Goal: Information Seeking & Learning: Stay updated

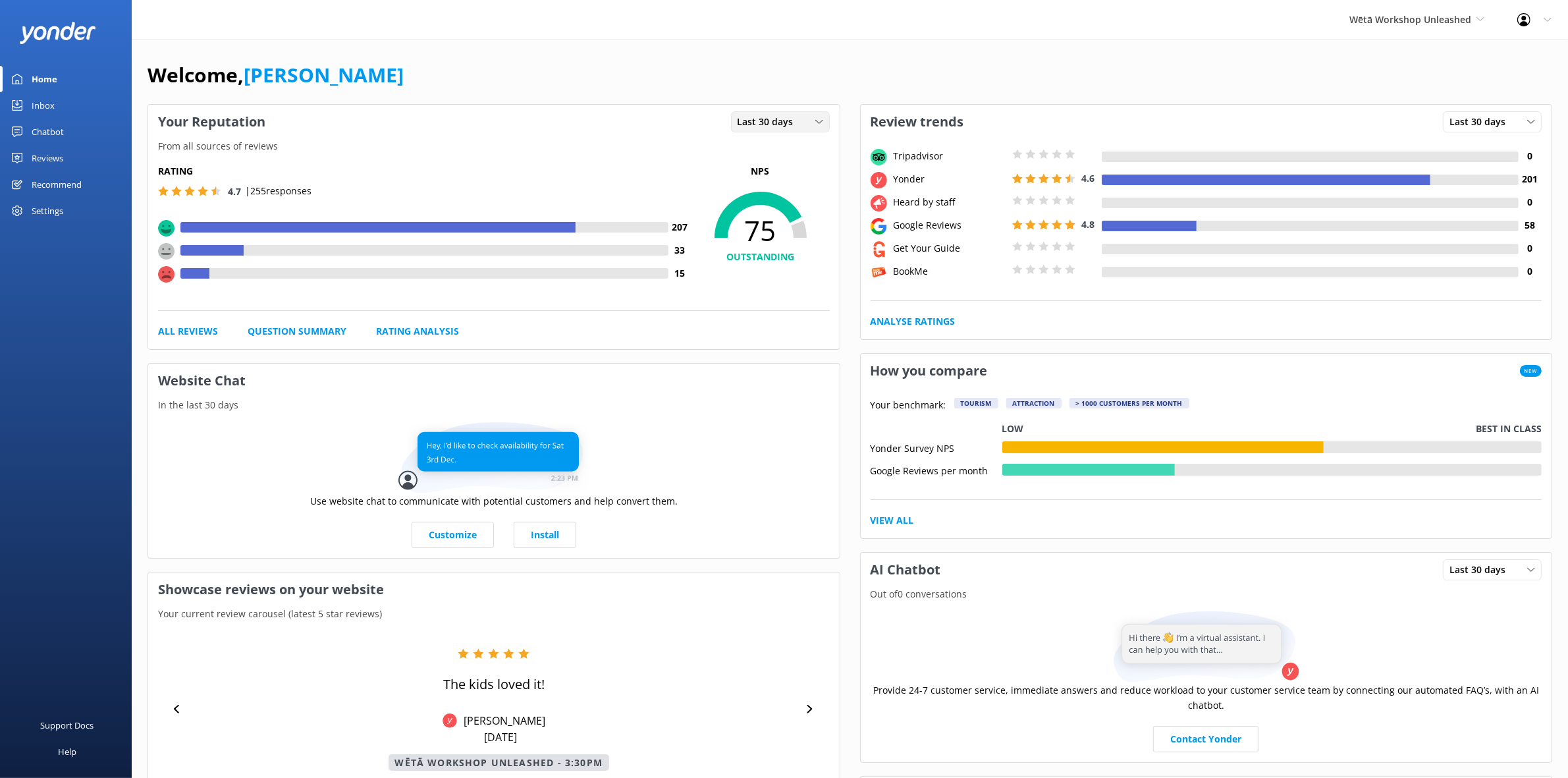
click at [791, 124] on span "Last 30 days" at bounding box center [769, 122] width 64 height 15
click at [787, 145] on link "Last 7 days" at bounding box center [790, 149] width 117 height 26
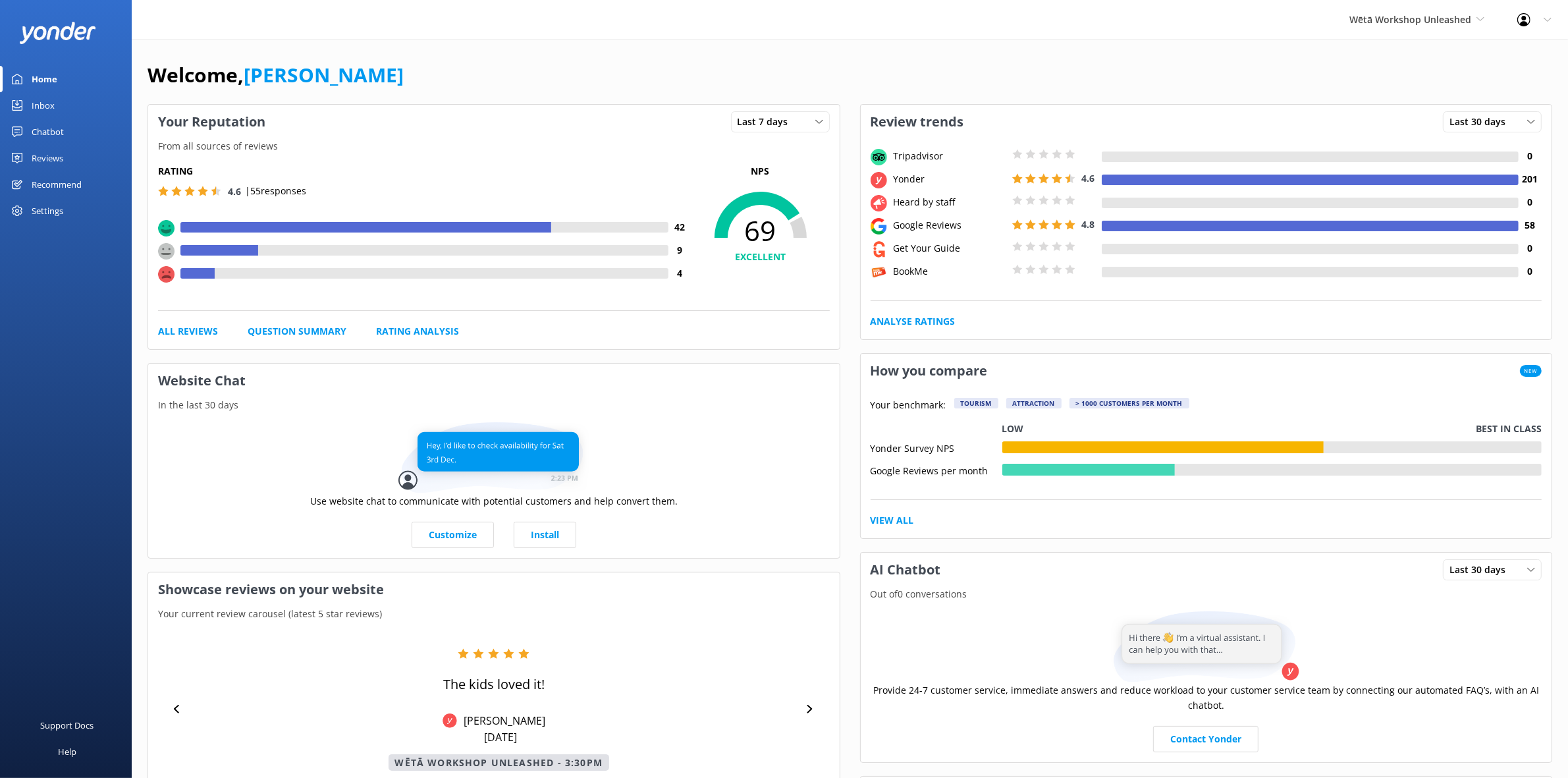
click at [60, 154] on div "Reviews" at bounding box center [48, 158] width 32 height 26
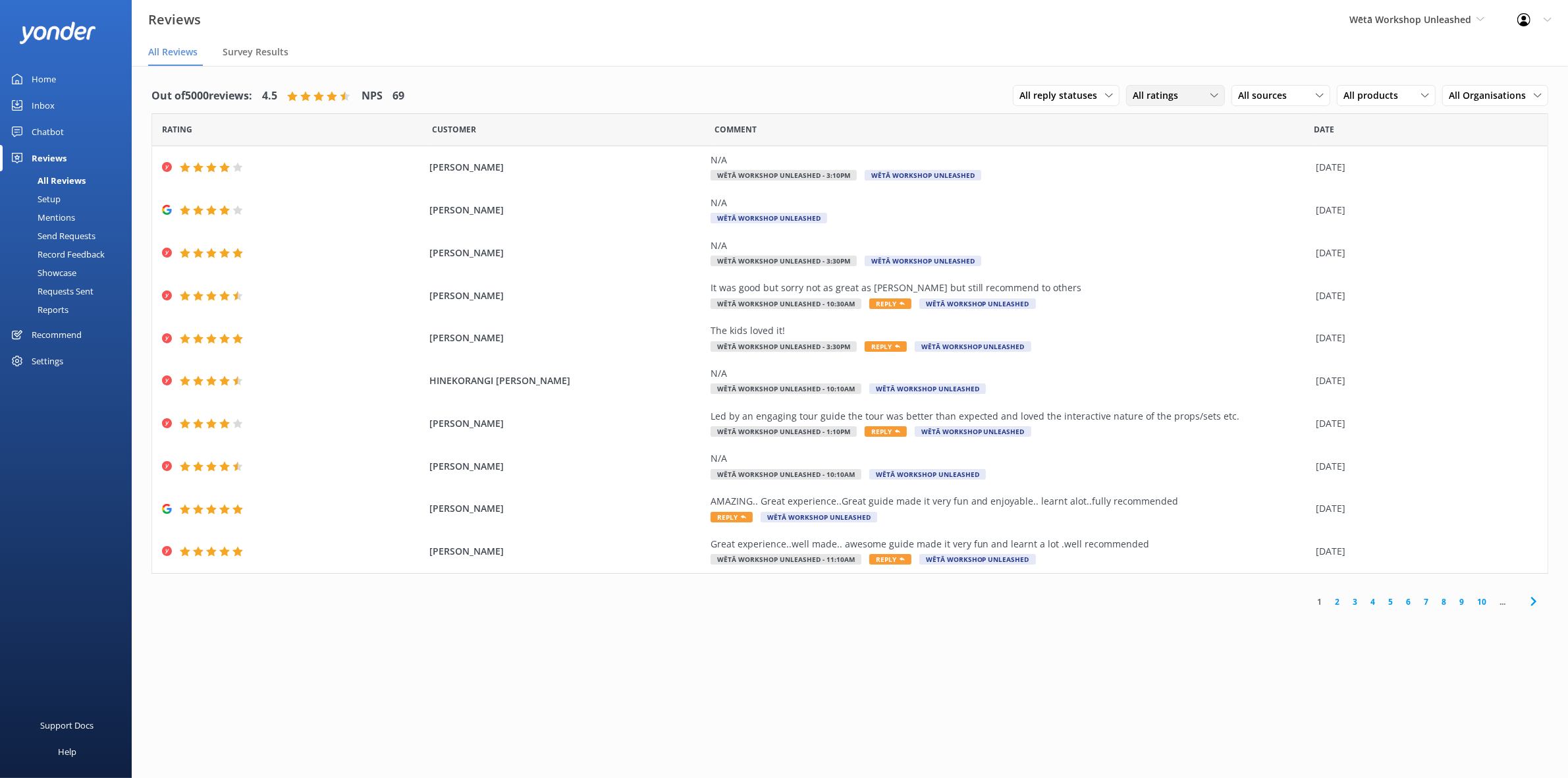
click at [1151, 98] on span "All ratings" at bounding box center [1159, 96] width 53 height 15
click at [1183, 199] on div "Detractors" at bounding box center [1176, 203] width 61 height 13
